Goal: Check status: Check status

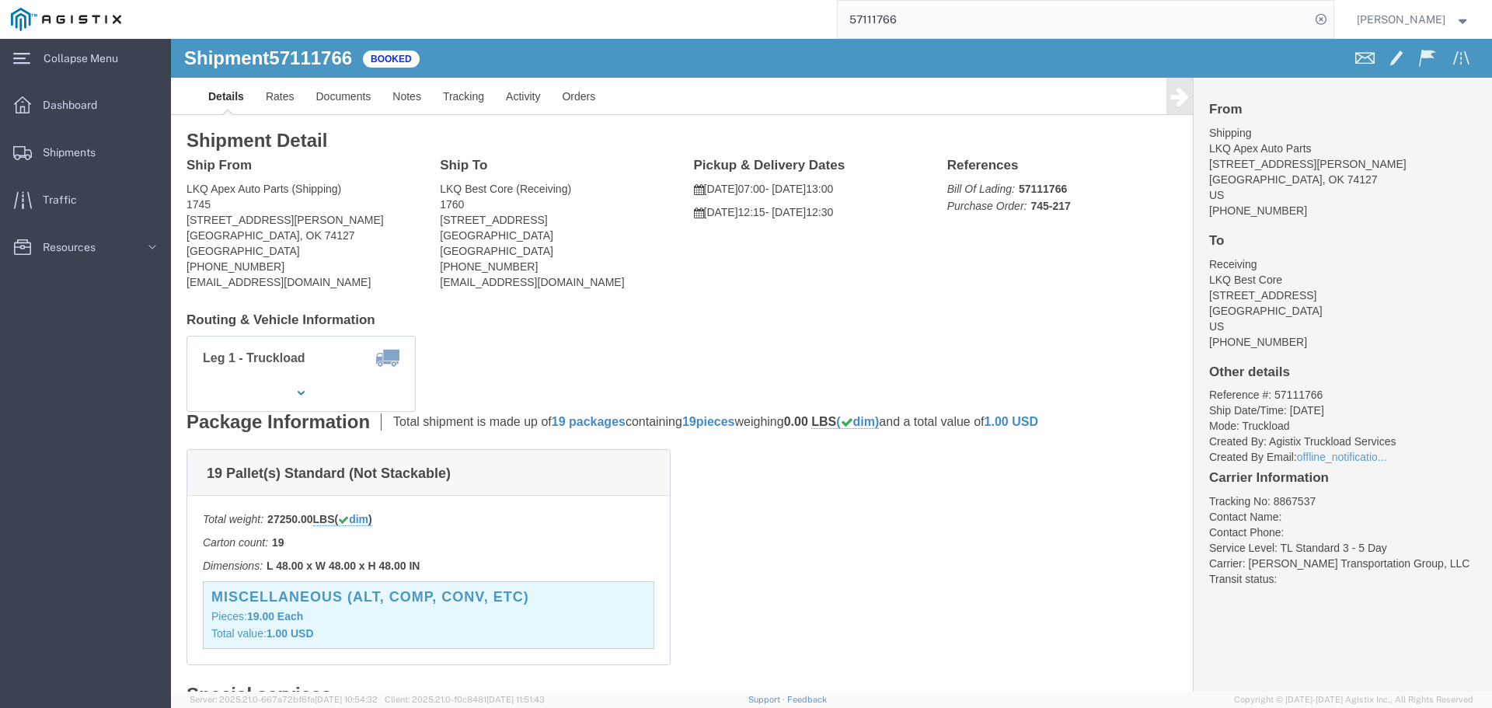
click at [885, 19] on input "57111766" at bounding box center [1073, 19] width 472 height 37
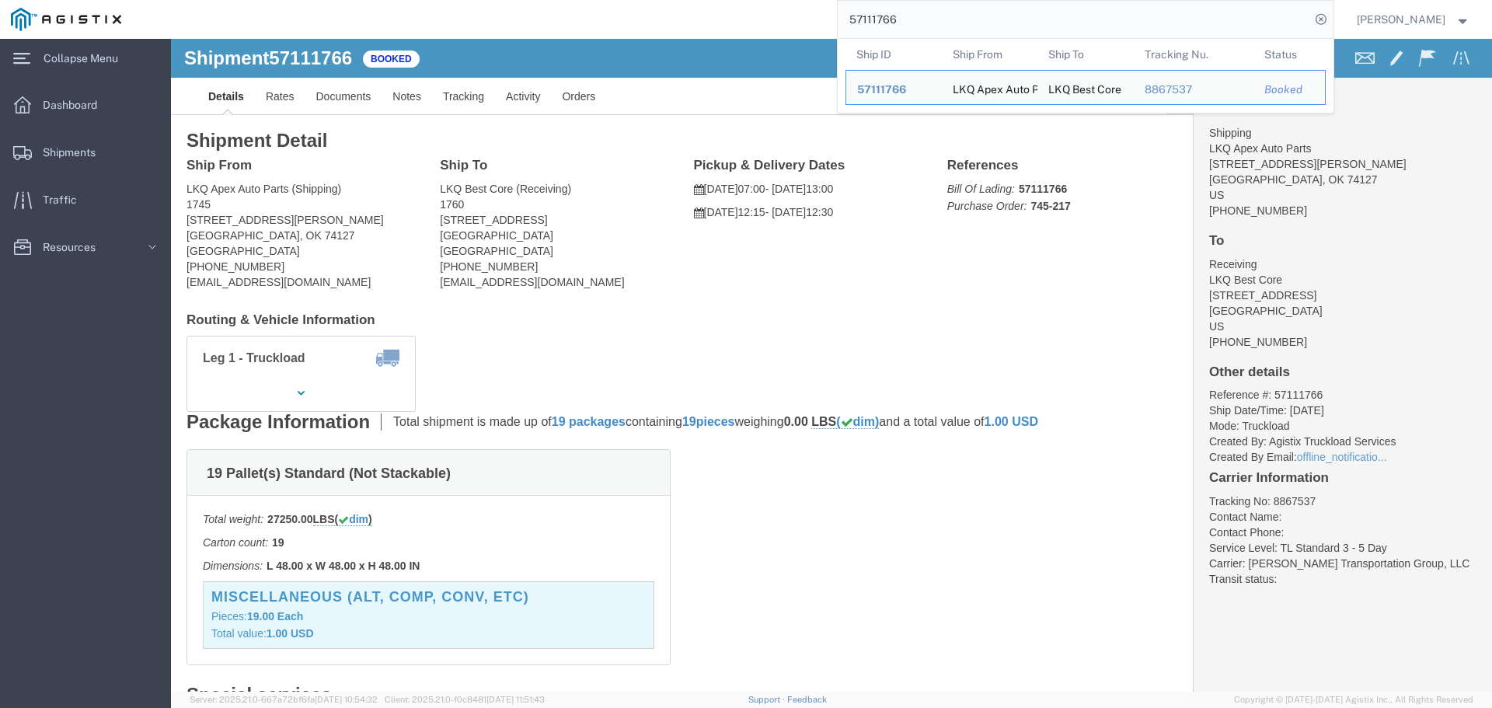
click at [885, 19] on input "57111766" at bounding box center [1073, 19] width 472 height 37
paste input "079535"
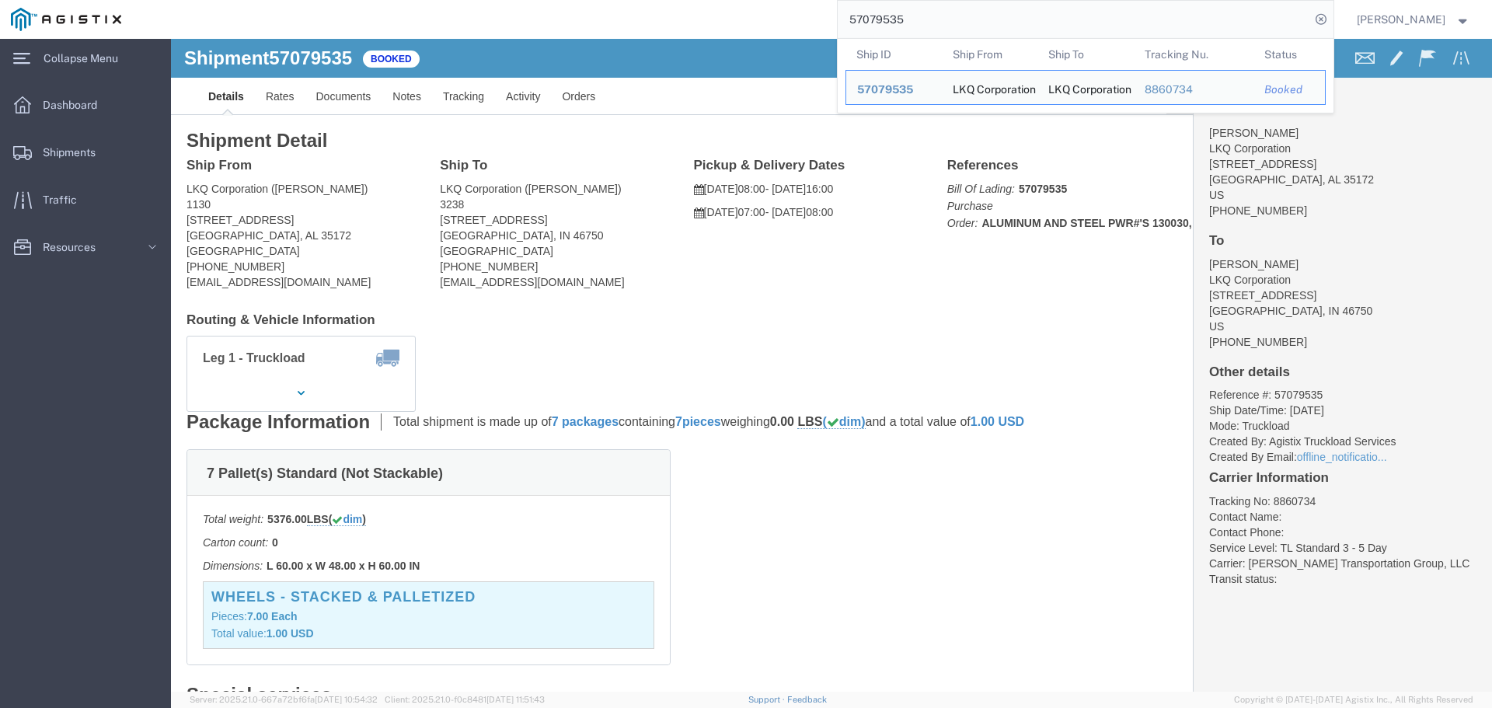
drag, startPoint x: 549, startPoint y: 260, endPoint x: 496, endPoint y: 242, distance: 56.5
click div "Ship From LKQ Corporation ([PERSON_NAME]) [STREET_ADDRESS] [PHONE_NUMBER] [EMAI…"
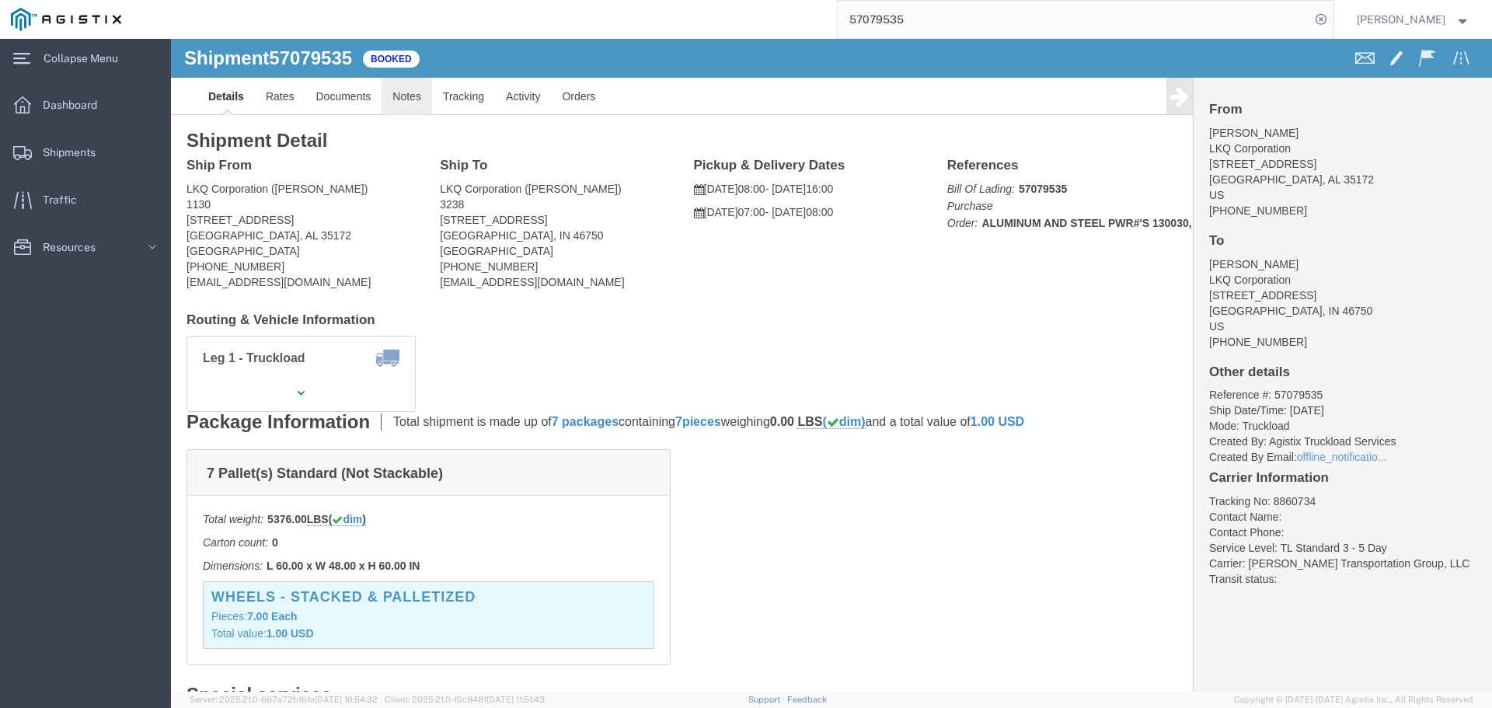
click link "Notes"
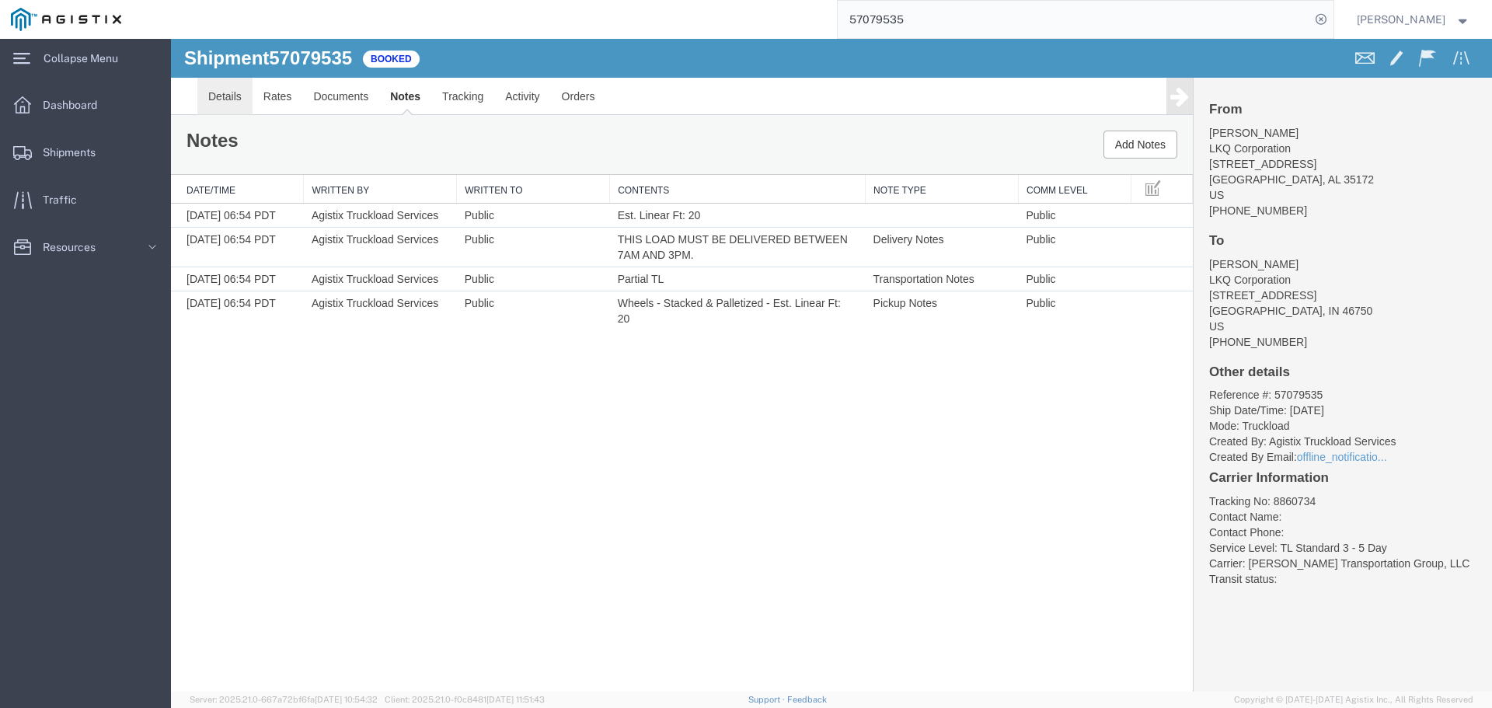
click at [225, 96] on link "Details" at bounding box center [224, 96] width 55 height 37
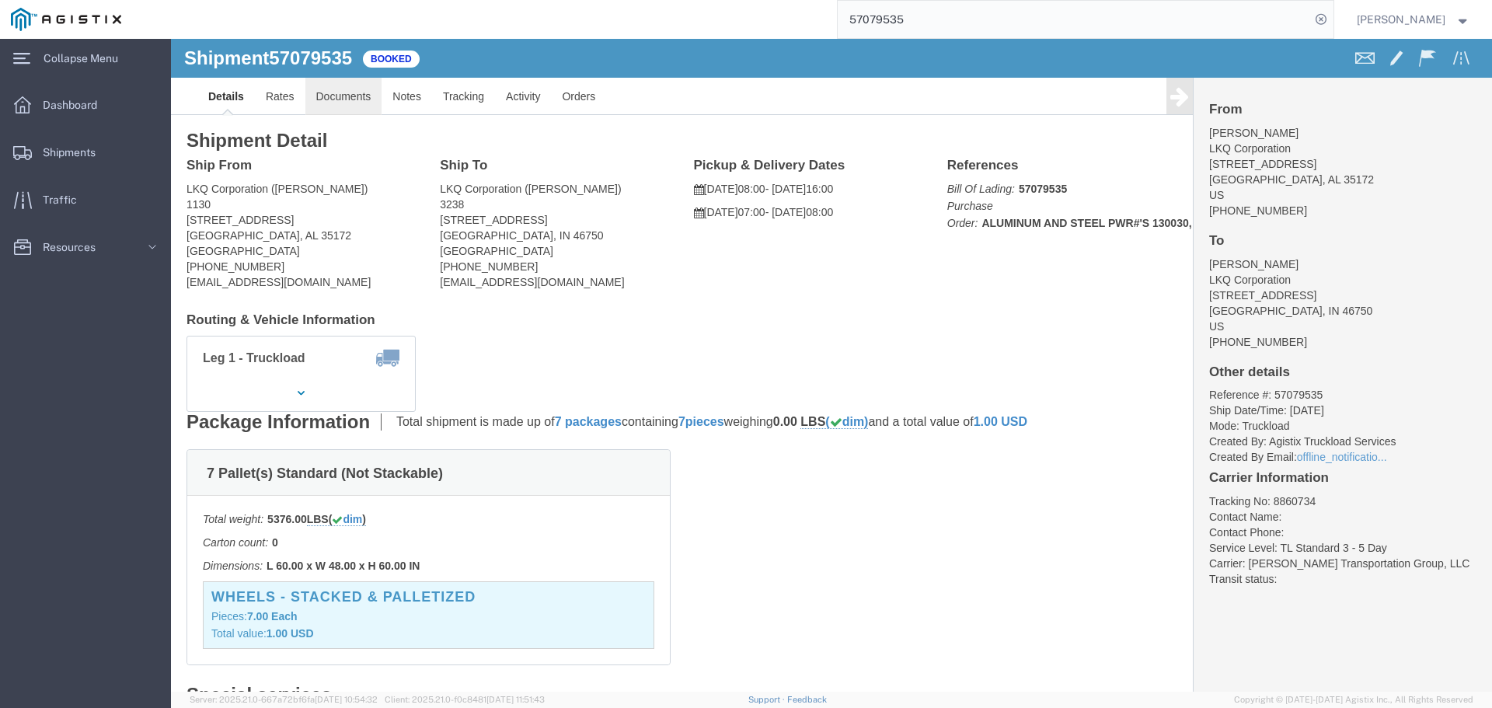
click link "Documents"
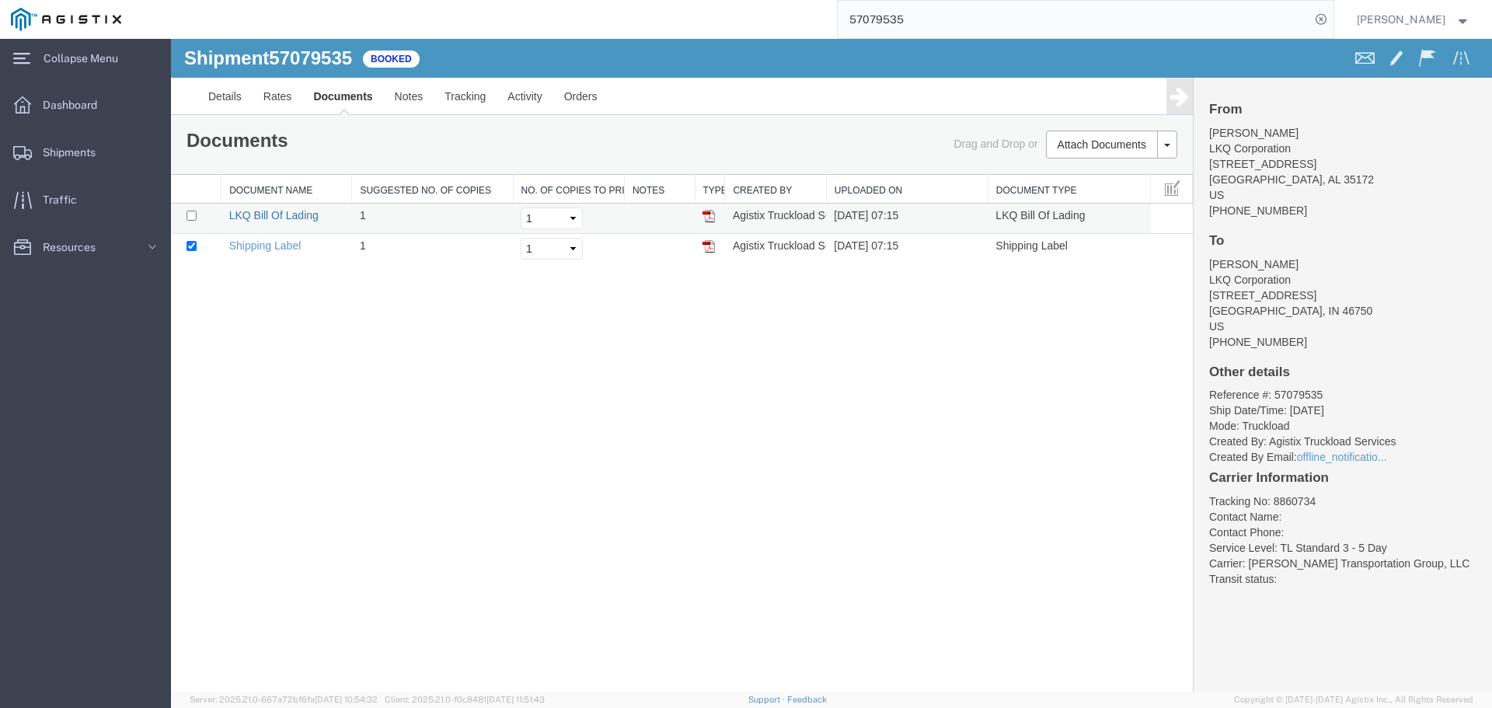
click at [256, 219] on link "LKQ Bill Of Lading" at bounding box center [273, 215] width 89 height 12
click at [872, 23] on input "57079535" at bounding box center [1073, 19] width 472 height 37
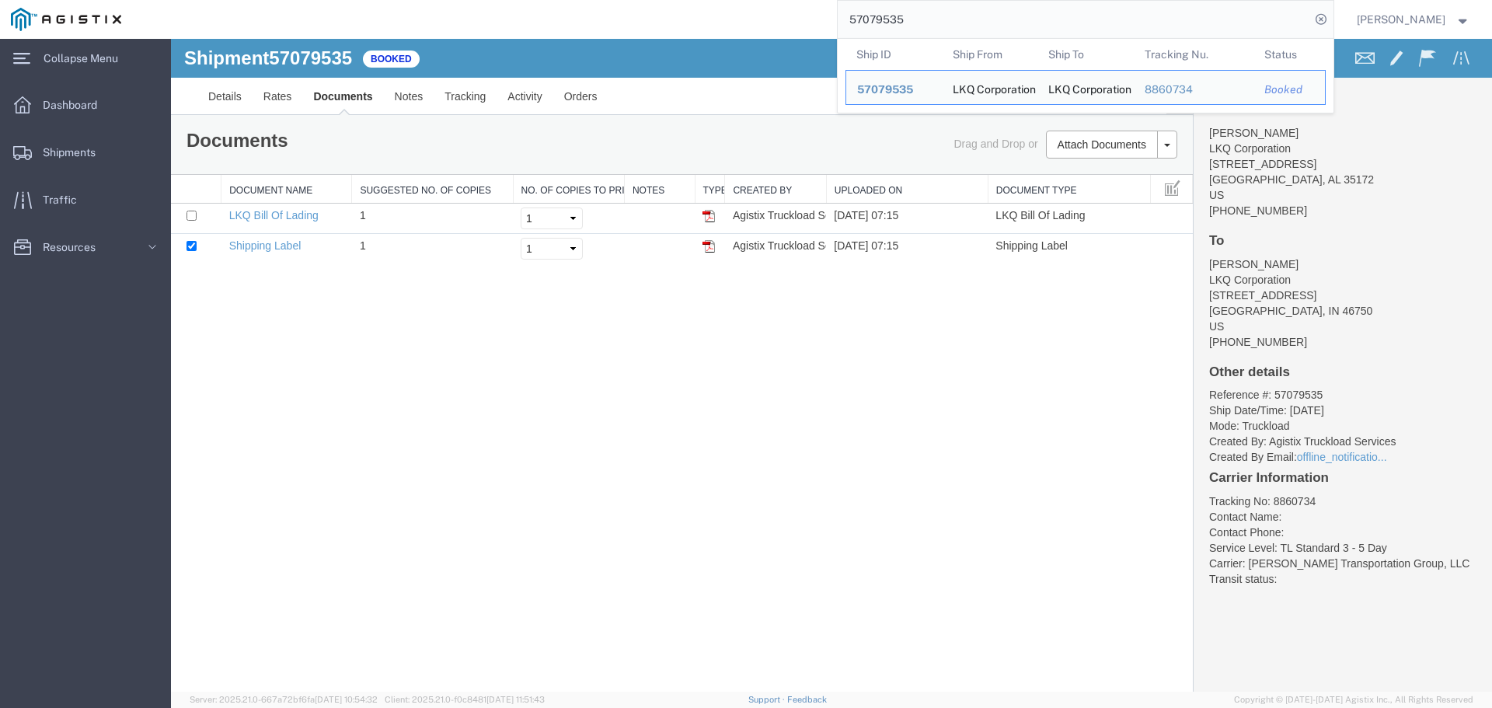
click at [872, 23] on input "57079535" at bounding box center [1073, 19] width 472 height 37
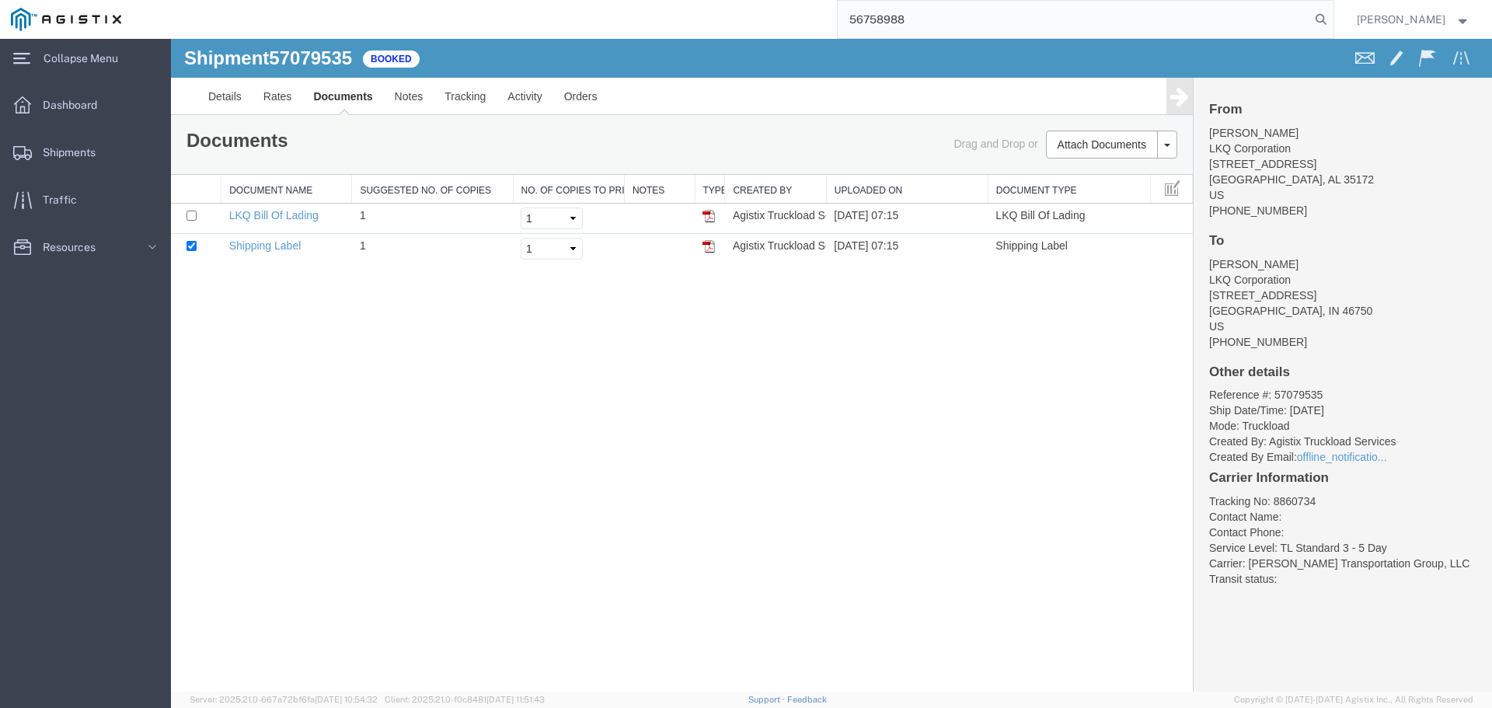
type input "56758988"
